Goal: Task Accomplishment & Management: Complete application form

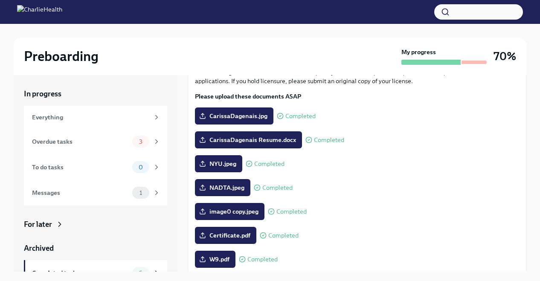
scroll to position [66, 0]
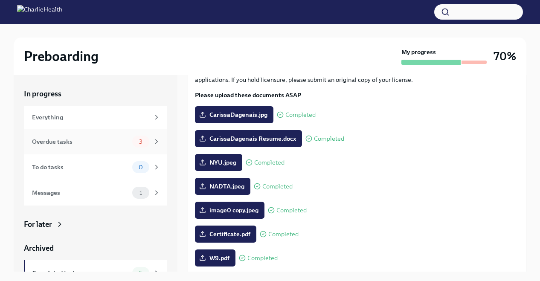
click at [136, 143] on span "3" at bounding box center [141, 142] width 14 height 6
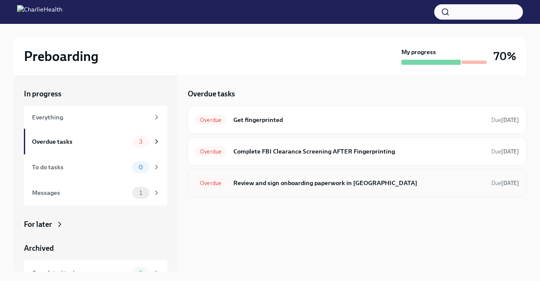
click at [313, 181] on h6 "Review and sign onboarding paperwork in [GEOGRAPHIC_DATA]" at bounding box center [358, 182] width 251 height 9
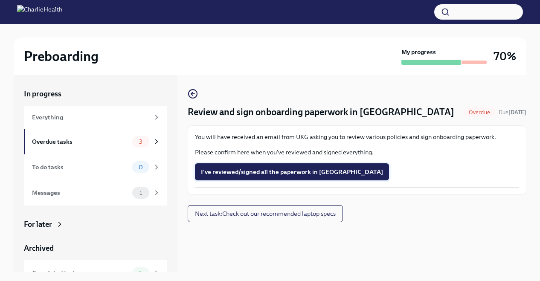
click at [294, 166] on button "I've reviewed/signed all the paperwork in [GEOGRAPHIC_DATA]" at bounding box center [292, 171] width 194 height 17
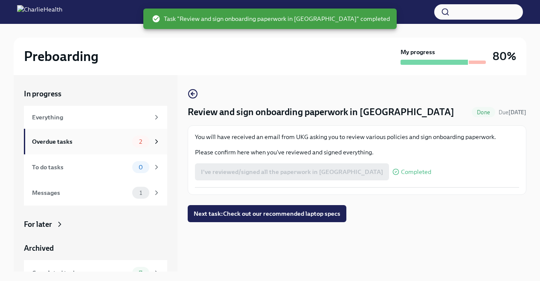
click at [120, 138] on div "Overdue tasks" at bounding box center [80, 141] width 97 height 9
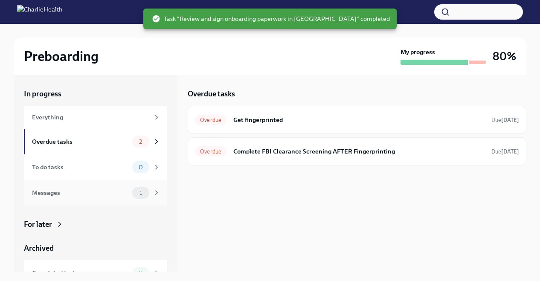
click at [145, 200] on div "Messages 1" at bounding box center [95, 193] width 143 height 26
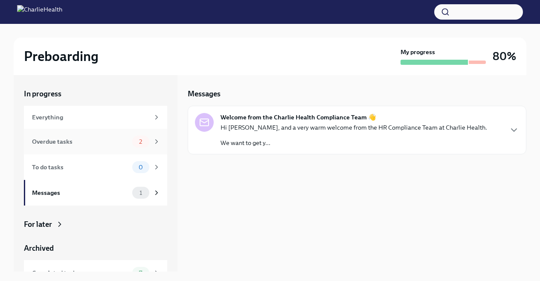
click at [108, 137] on div "Overdue tasks" at bounding box center [80, 141] width 97 height 9
